Goal: Task Accomplishment & Management: Use online tool/utility

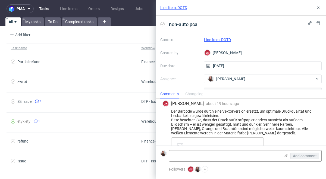
click at [222, 40] on link "Line Item: DOTD" at bounding box center [217, 39] width 27 height 4
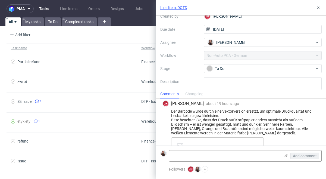
scroll to position [34, 0]
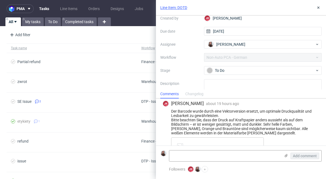
click at [134, 36] on div "Add filter Hide filters Clear all" at bounding box center [163, 34] width 326 height 13
click at [319, 6] on icon at bounding box center [318, 7] width 4 height 4
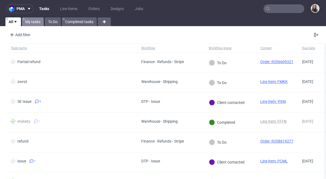
click at [31, 20] on link "My tasks" at bounding box center [33, 21] width 22 height 9
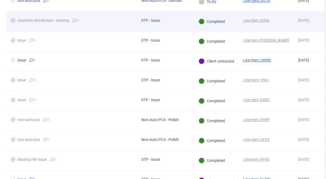
scroll to position [74, 0]
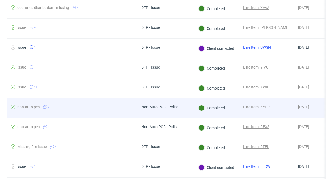
click at [180, 108] on div "Non-Auto PCA - Polish" at bounding box center [160, 108] width 46 height 20
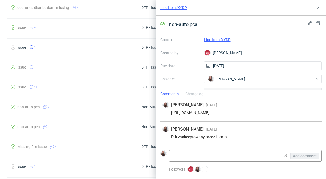
click at [226, 37] on div "Line Item: XYDP" at bounding box center [263, 39] width 118 height 7
click at [225, 38] on link "Line Item: XYDP" at bounding box center [217, 39] width 27 height 4
click at [316, 7] on icon at bounding box center [318, 7] width 4 height 4
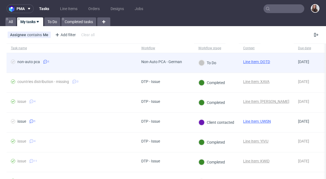
click at [266, 59] on link "Line Item: DOTD" at bounding box center [256, 61] width 27 height 4
click at [170, 60] on div "Non-Auto PCA - German" at bounding box center [161, 61] width 41 height 4
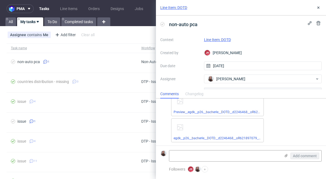
scroll to position [49, 0]
click at [199, 154] on textarea at bounding box center [224, 155] width 111 height 11
paste textarea "https://app-eu1.hubspot.com/contacts/25600958/record/0-5/204203470012/"
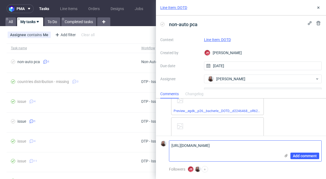
scroll to position [0, 0]
type textarea "https://app-eu1.hubspot.com/contacts/25600958/record/0-5/204203470012/"
click at [303, 155] on span "Add comment" at bounding box center [305, 156] width 24 height 4
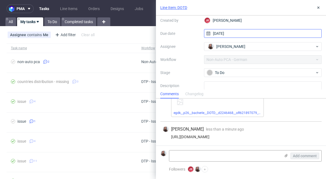
scroll to position [42, 0]
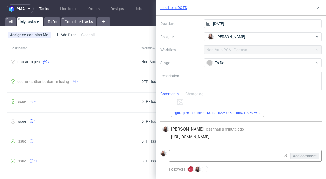
click at [238, 52] on div "Context Line Item: DOTD Created by JK Jan Kocik Due date 11/08/2025 Assignee Sa…" at bounding box center [240, 45] width 161 height 104
click at [231, 48] on div "Context Line Item: DOTD Created by JK Jan Kocik Due date 11/08/2025 Assignee Sa…" at bounding box center [240, 45] width 161 height 104
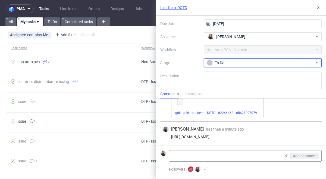
click at [230, 62] on div "To Do" at bounding box center [261, 63] width 108 height 6
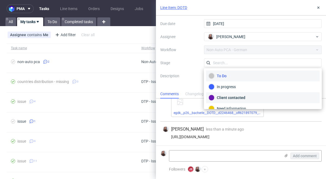
click at [230, 97] on div "Client contacted" at bounding box center [263, 98] width 109 height 6
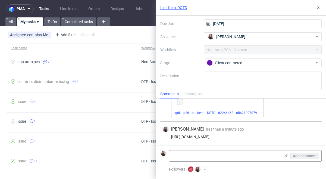
scroll to position [0, 0]
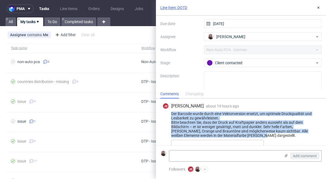
drag, startPoint x: 171, startPoint y: 113, endPoint x: 227, endPoint y: 133, distance: 59.6
click at [227, 133] on div "Der Barcode wurde durch eine Vektorversion ersetzt, um optimale Druckqualität u…" at bounding box center [240, 124] width 157 height 26
copy div "Der Barcode wurde durch eine Vektorversion ersetzt, um optimale Druckqualität u…"
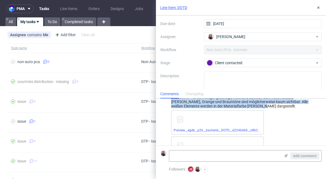
scroll to position [39, 0]
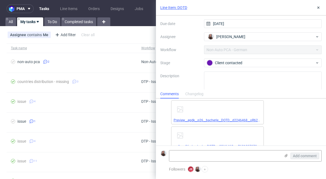
click at [222, 119] on link "Preview__egdk__p26__bacherle__DOTD__d2246468__oR621897079__2__outside.pdf" at bounding box center [234, 120] width 121 height 4
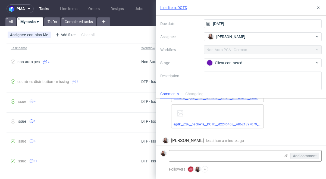
scroll to position [62, 0]
click at [210, 124] on link "egdk__p26__bacherle__DOTD__d2246468__oR621897079__2__outside.pdf" at bounding box center [227, 124] width 107 height 4
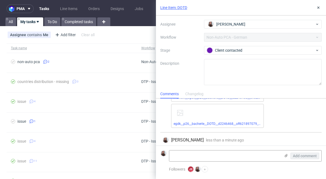
scroll to position [0, 0]
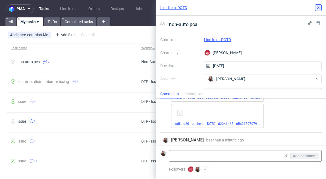
click at [317, 9] on icon at bounding box center [318, 7] width 4 height 4
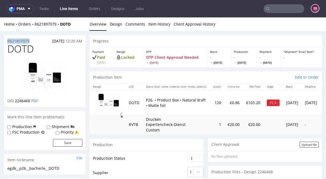
drag, startPoint x: 30, startPoint y: 40, endPoint x: 7, endPoint y: 40, distance: 23.6
click at [7, 40] on div "R621897079 [DATE] 12:20 AM" at bounding box center [44, 39] width 81 height 9
copy p "R621897079"
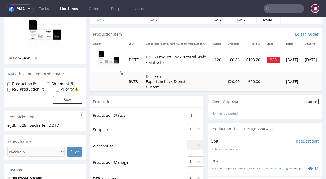
scroll to position [12, 0]
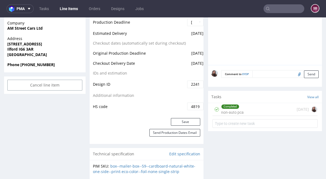
scroll to position [263, 0]
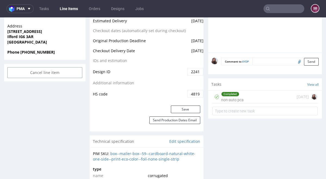
click at [247, 98] on div "Completed non-auto pca 8 days ago" at bounding box center [264, 96] width 105 height 13
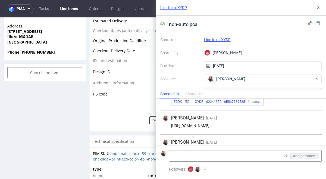
scroll to position [84, 0]
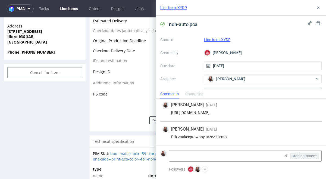
drag, startPoint x: 307, startPoint y: 112, endPoint x: 167, endPoint y: 112, distance: 139.9
click at [167, 112] on div "https://app-eu1.hubspot.com/contacts/25600958/record/0-5/194344373442/" at bounding box center [240, 112] width 157 height 4
copy div "https://app-eu1.hubspot.com/contacts/25600958/record/0-5/194344373442/"
